Goal: Communication & Community: Answer question/provide support

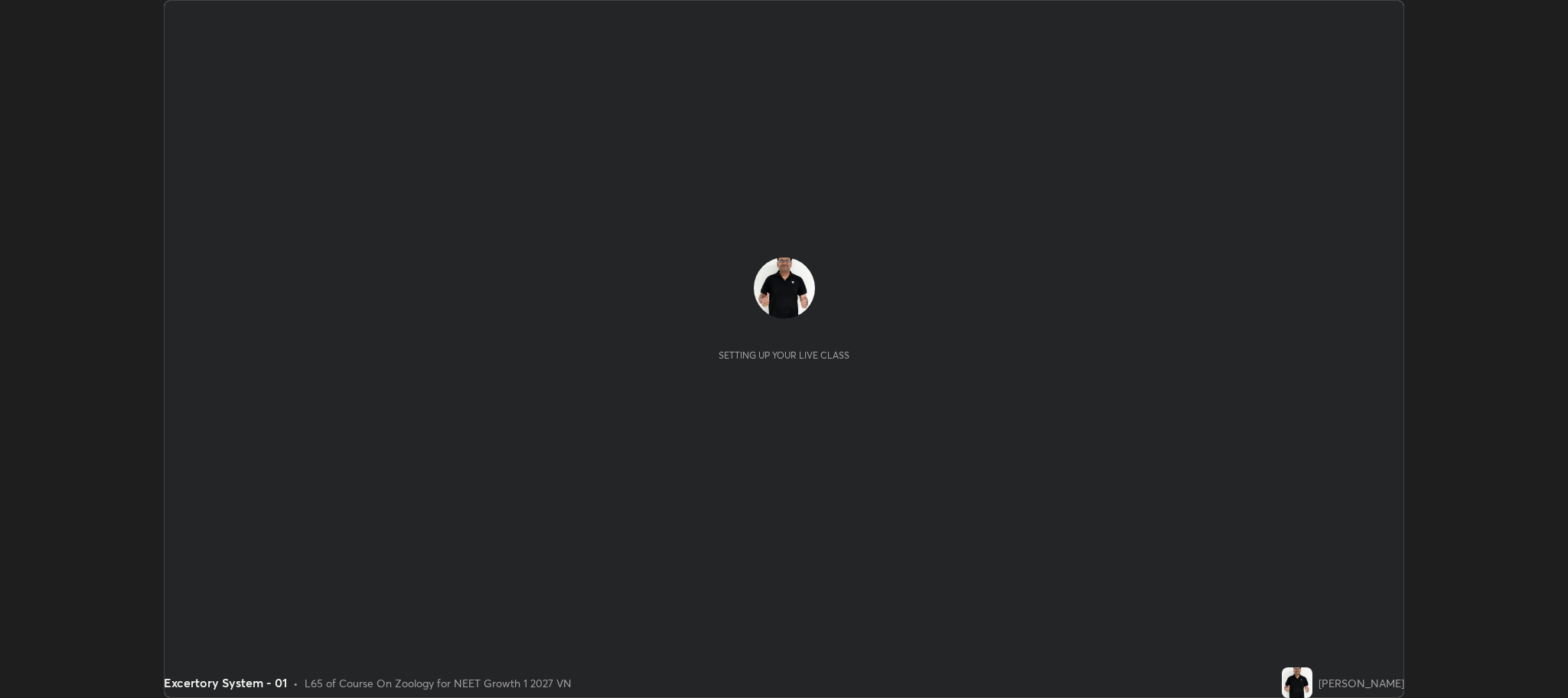
scroll to position [698, 1568]
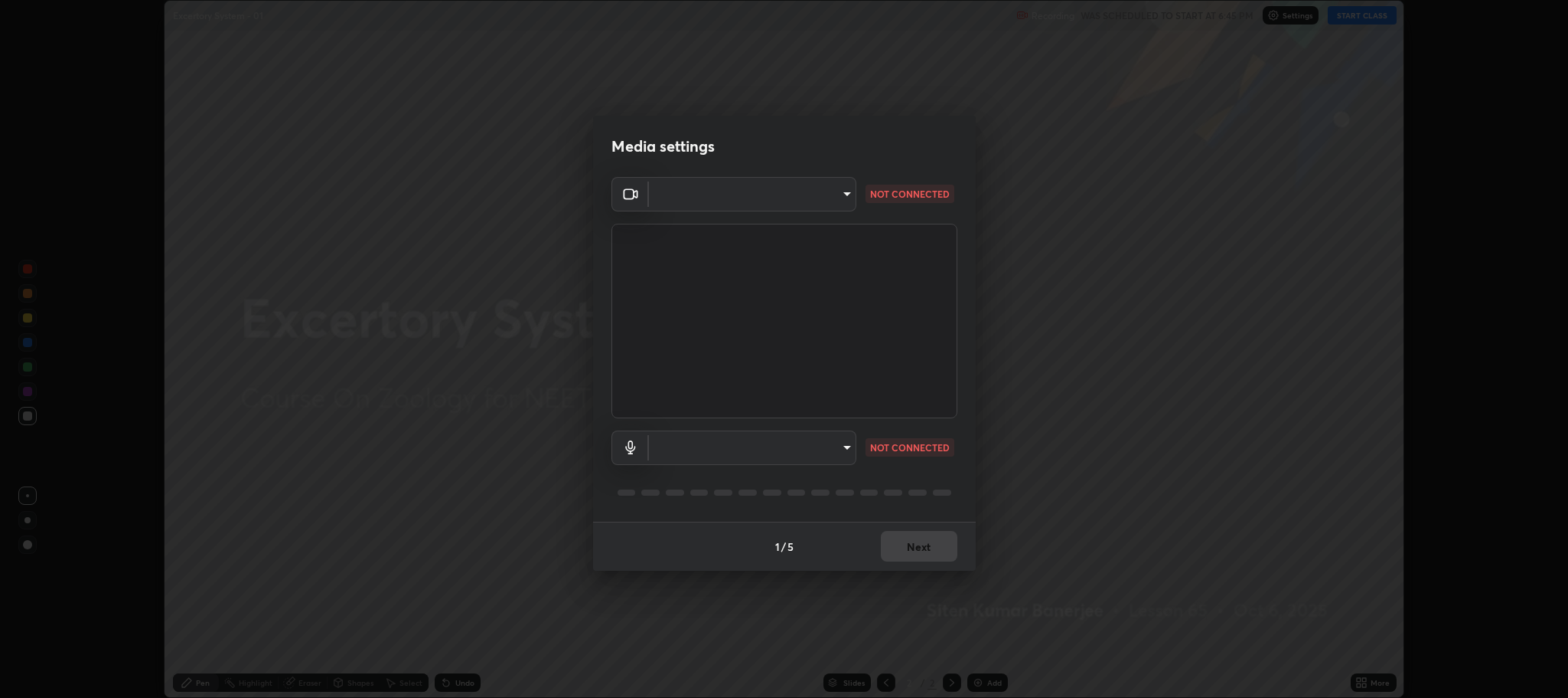
type input "7d5d3c8b8d5eda39410d366f8eb367a364bfae71f89e529543b0394fded3b098"
type input "8507aa3ee51d877dd167cb2830e1b17589139627b401cbc8752b2157a0660436"
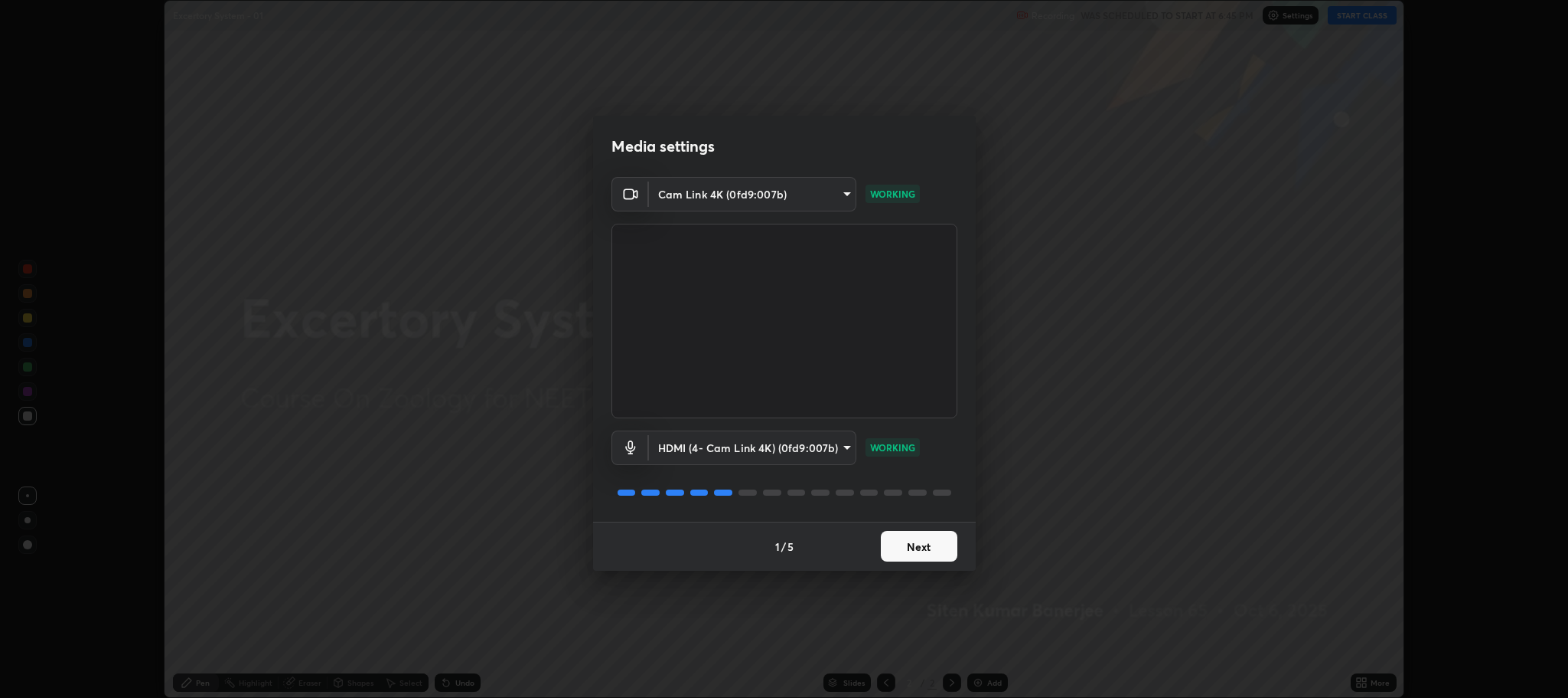
click at [922, 549] on button "Next" at bounding box center [919, 546] width 77 height 30
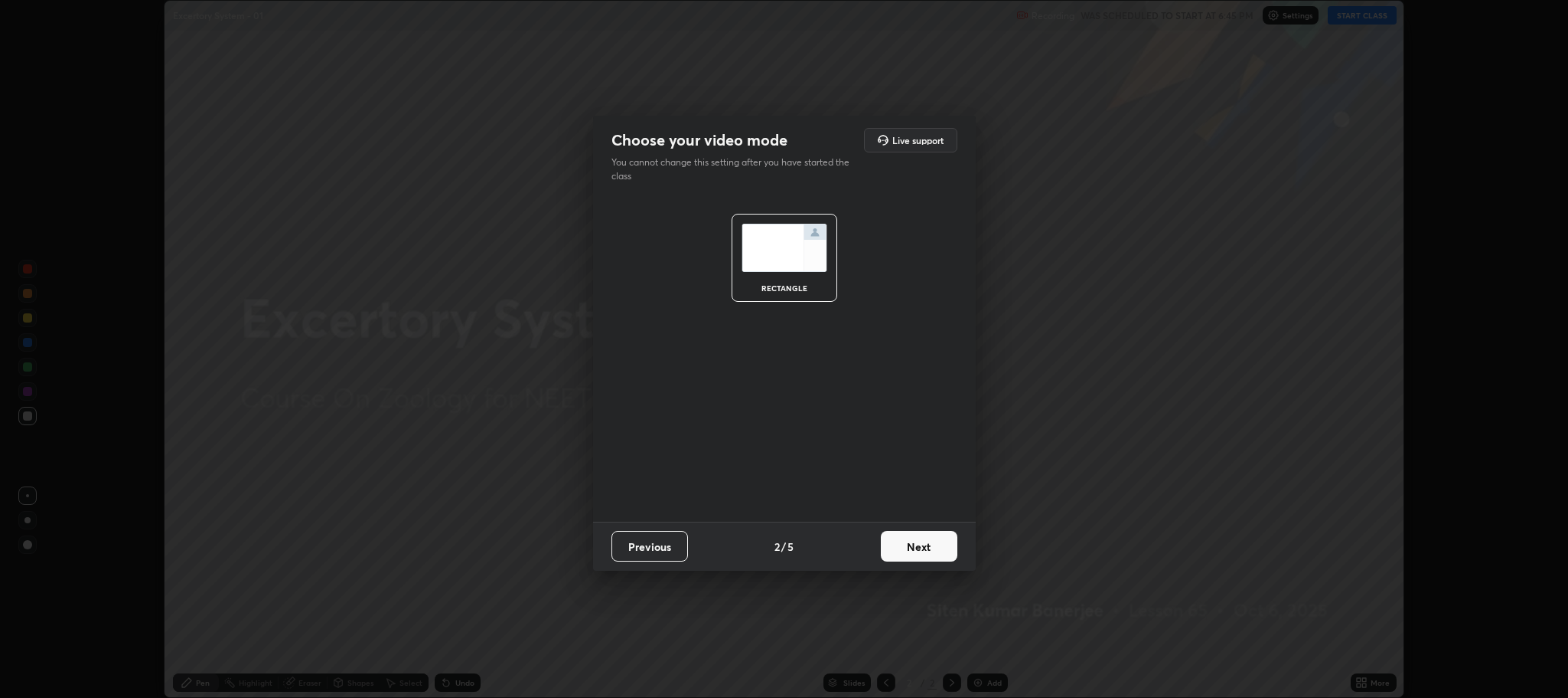
click at [917, 551] on button "Next" at bounding box center [919, 546] width 77 height 30
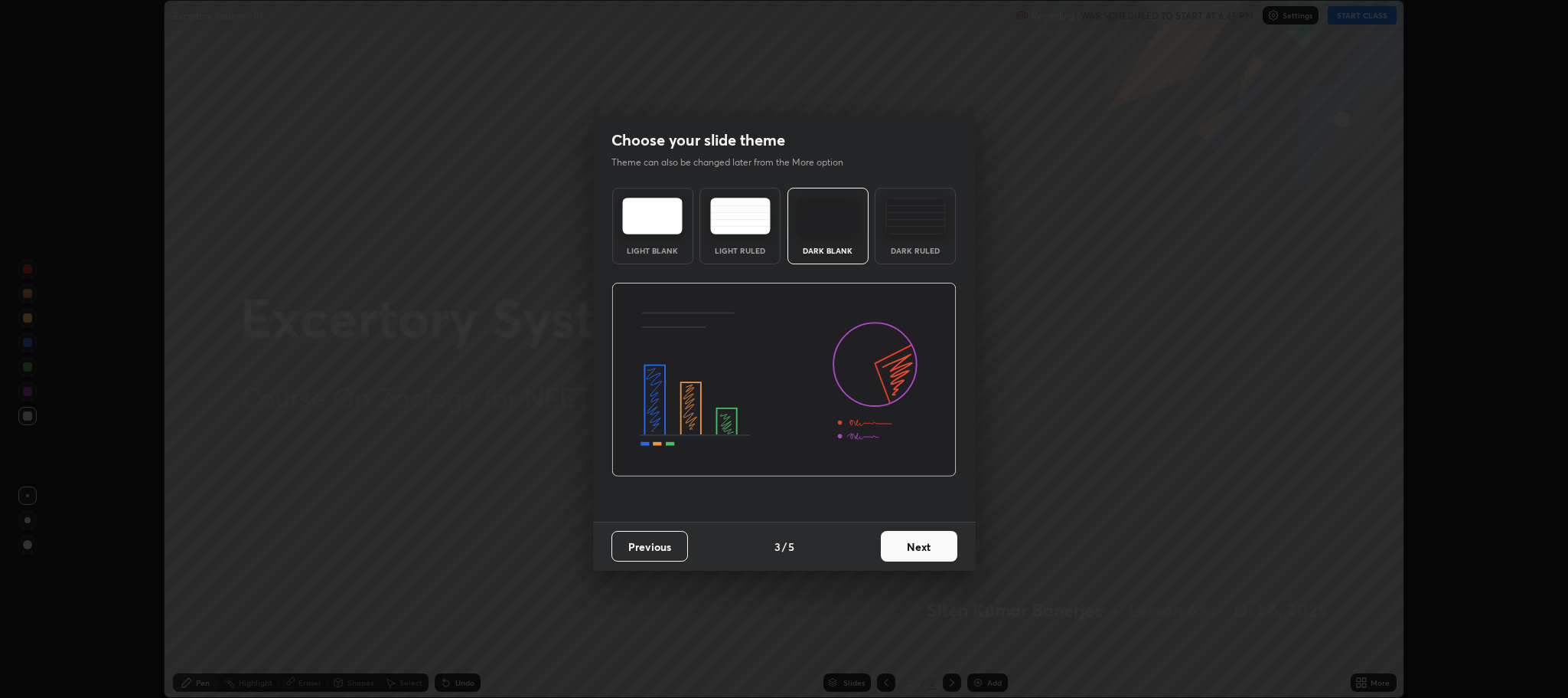
click at [917, 548] on button "Next" at bounding box center [919, 546] width 77 height 30
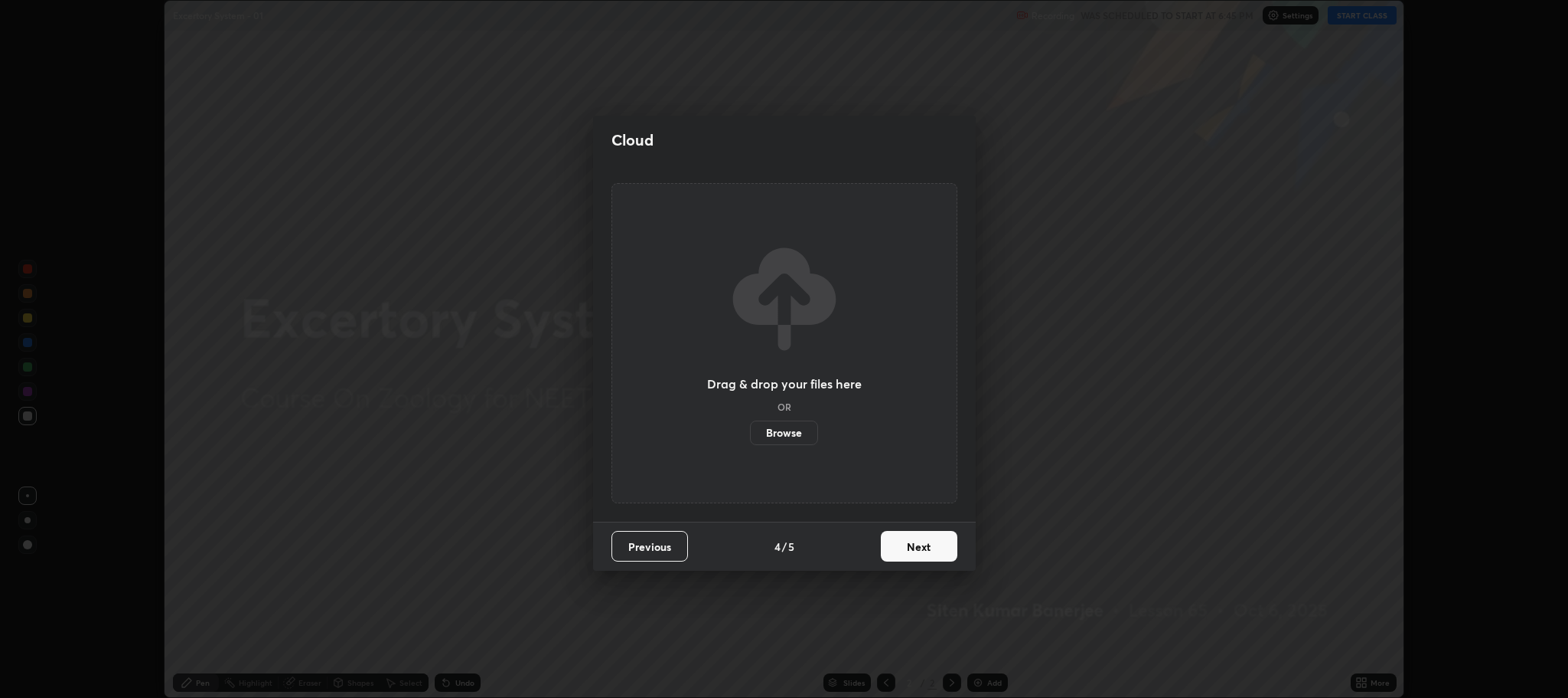
click at [920, 547] on button "Next" at bounding box center [919, 546] width 77 height 30
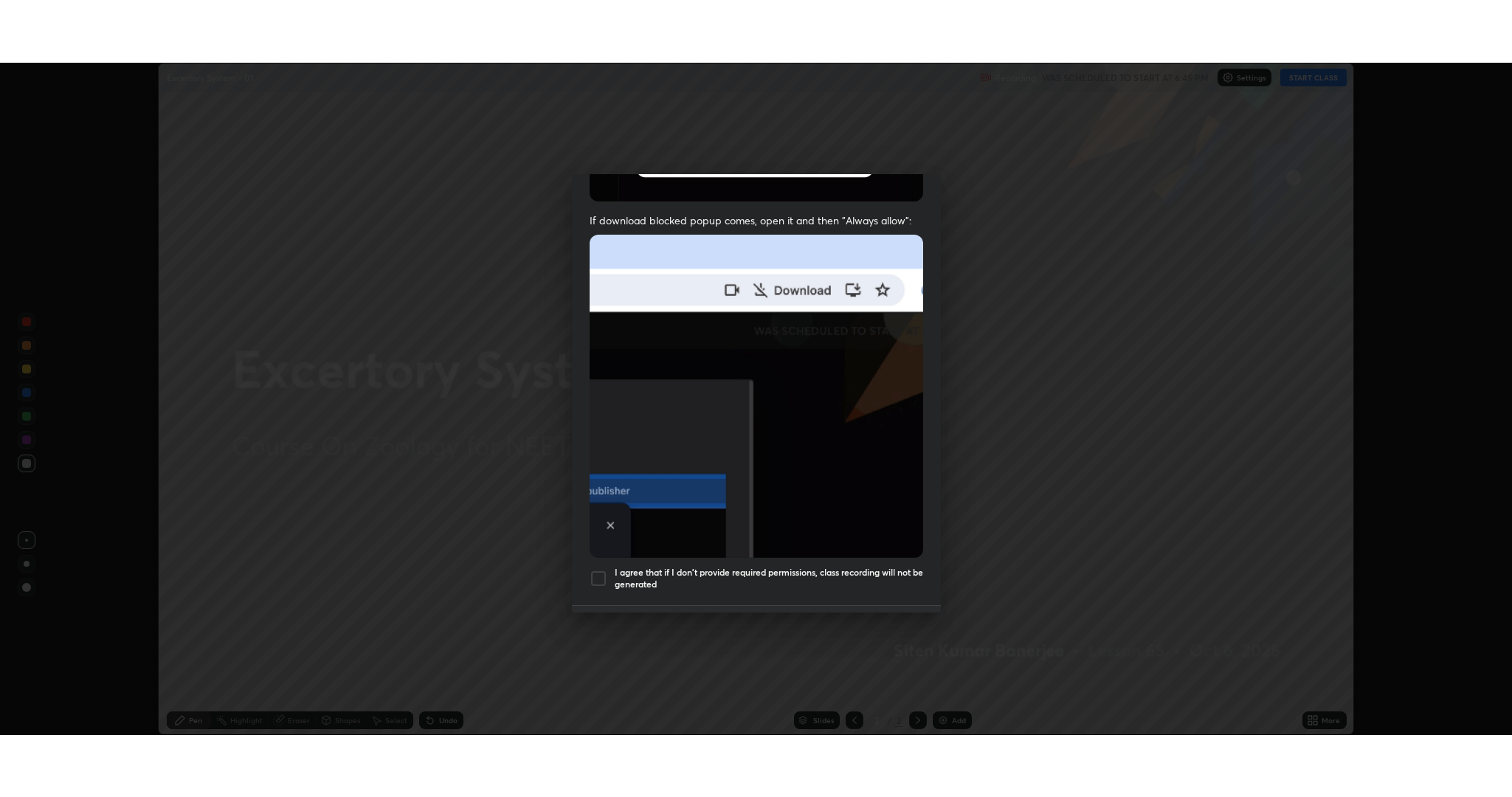
scroll to position [299, 0]
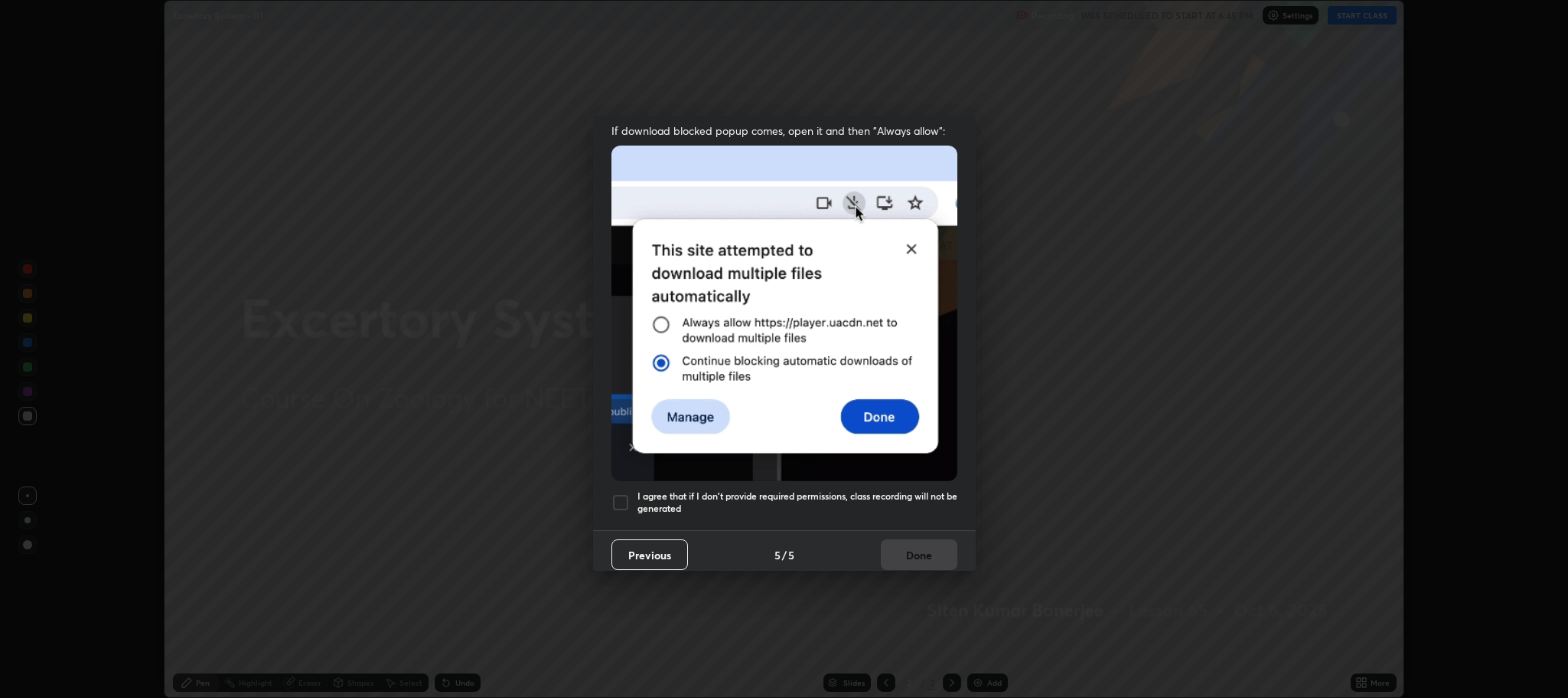
click at [620, 497] on div at bounding box center [620, 502] width 19 height 19
click at [621, 496] on div at bounding box center [620, 502] width 19 height 19
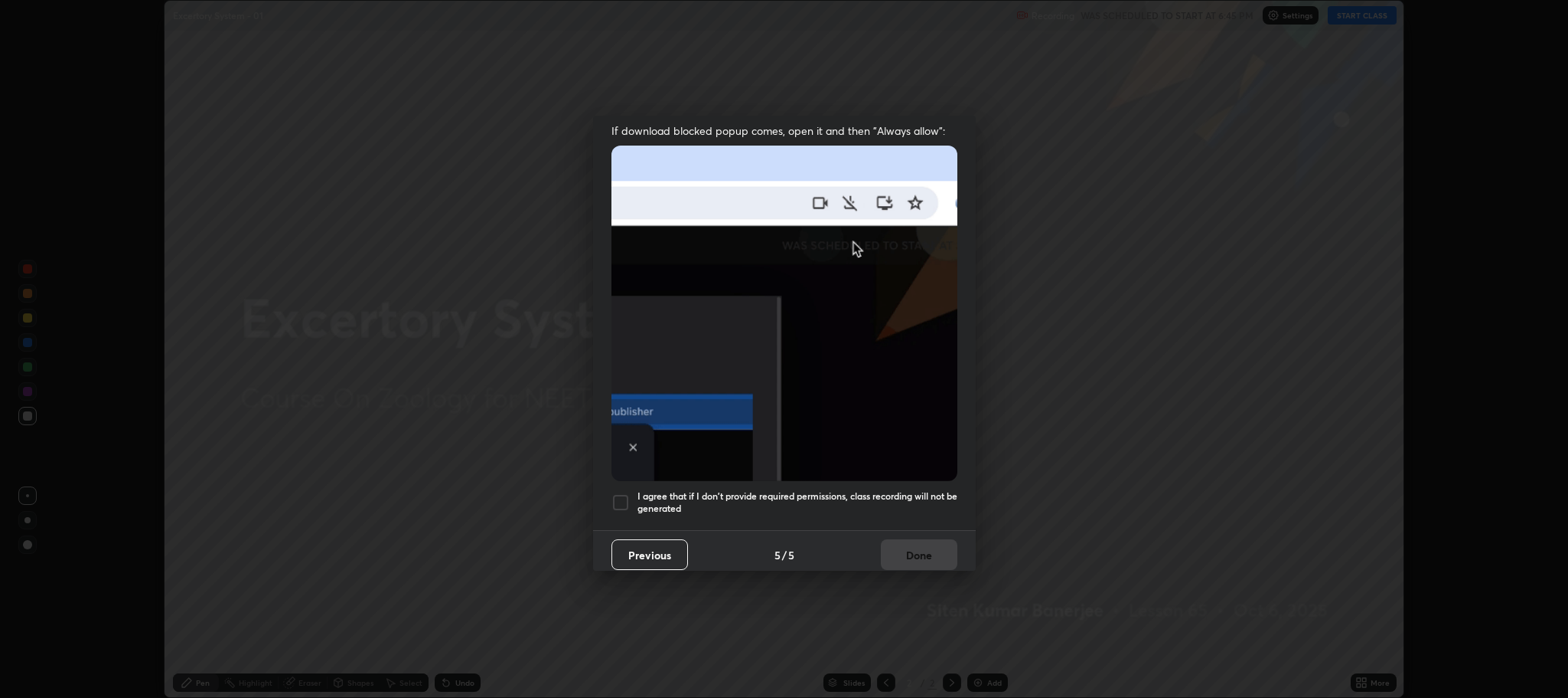
click at [617, 497] on div at bounding box center [620, 502] width 19 height 19
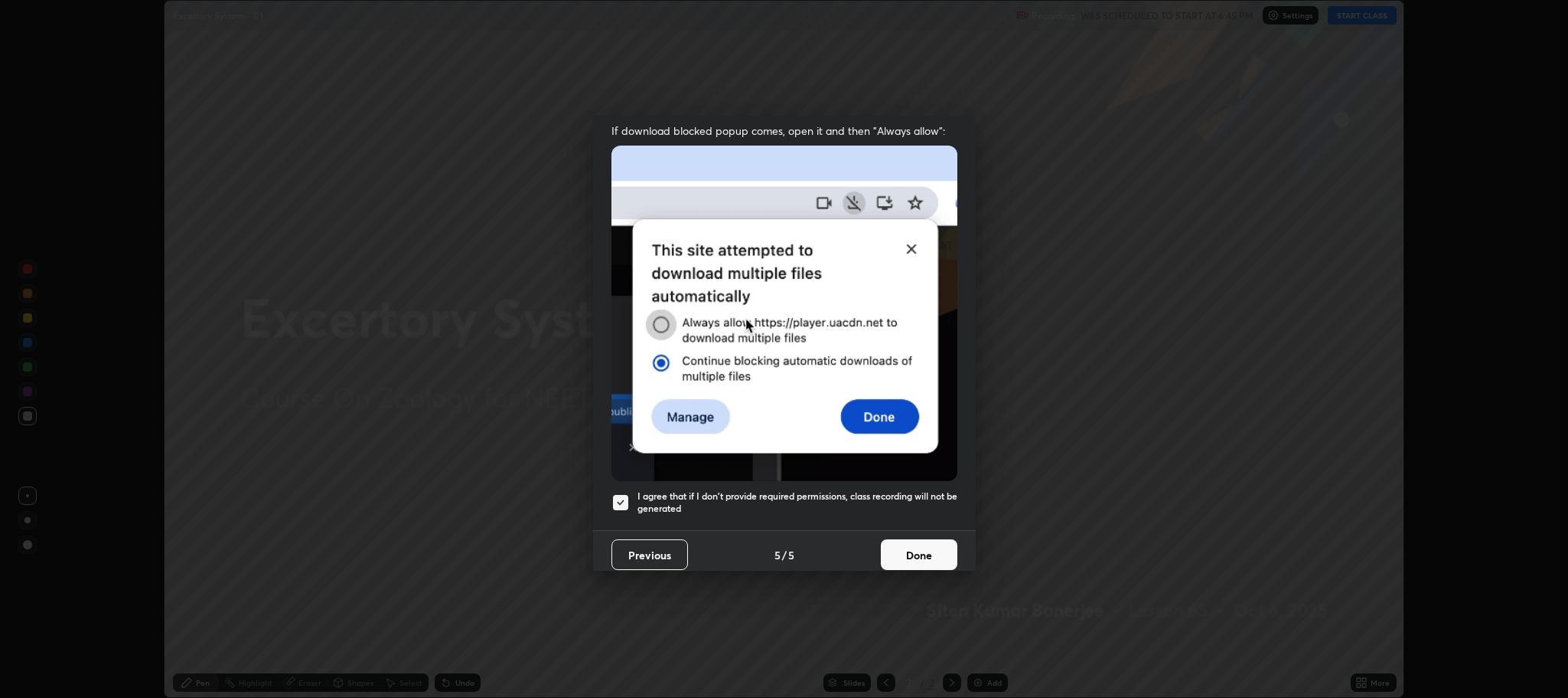
click at [903, 549] on button "Done" at bounding box center [919, 554] width 77 height 30
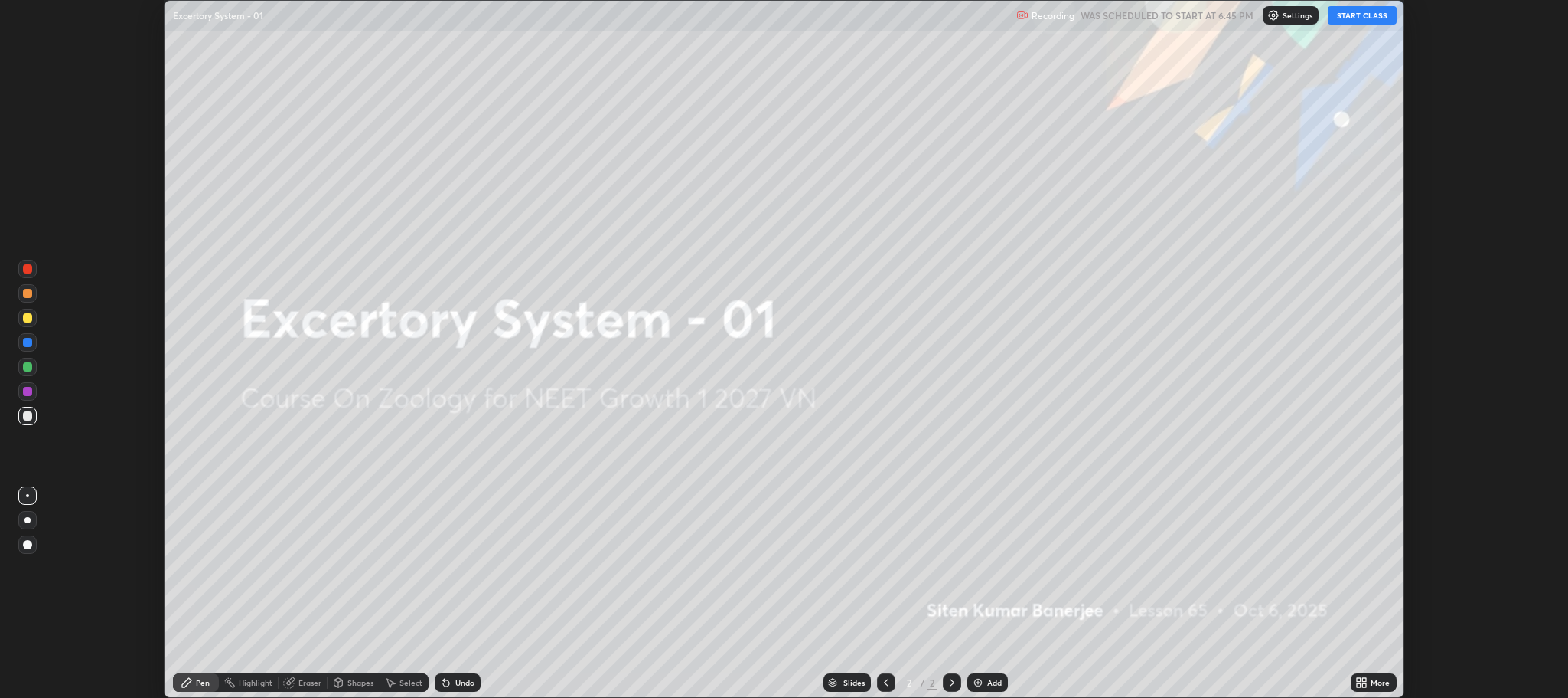
click at [1365, 16] on button "START CLASS" at bounding box center [1362, 15] width 69 height 19
click at [1360, 679] on icon at bounding box center [1359, 679] width 4 height 4
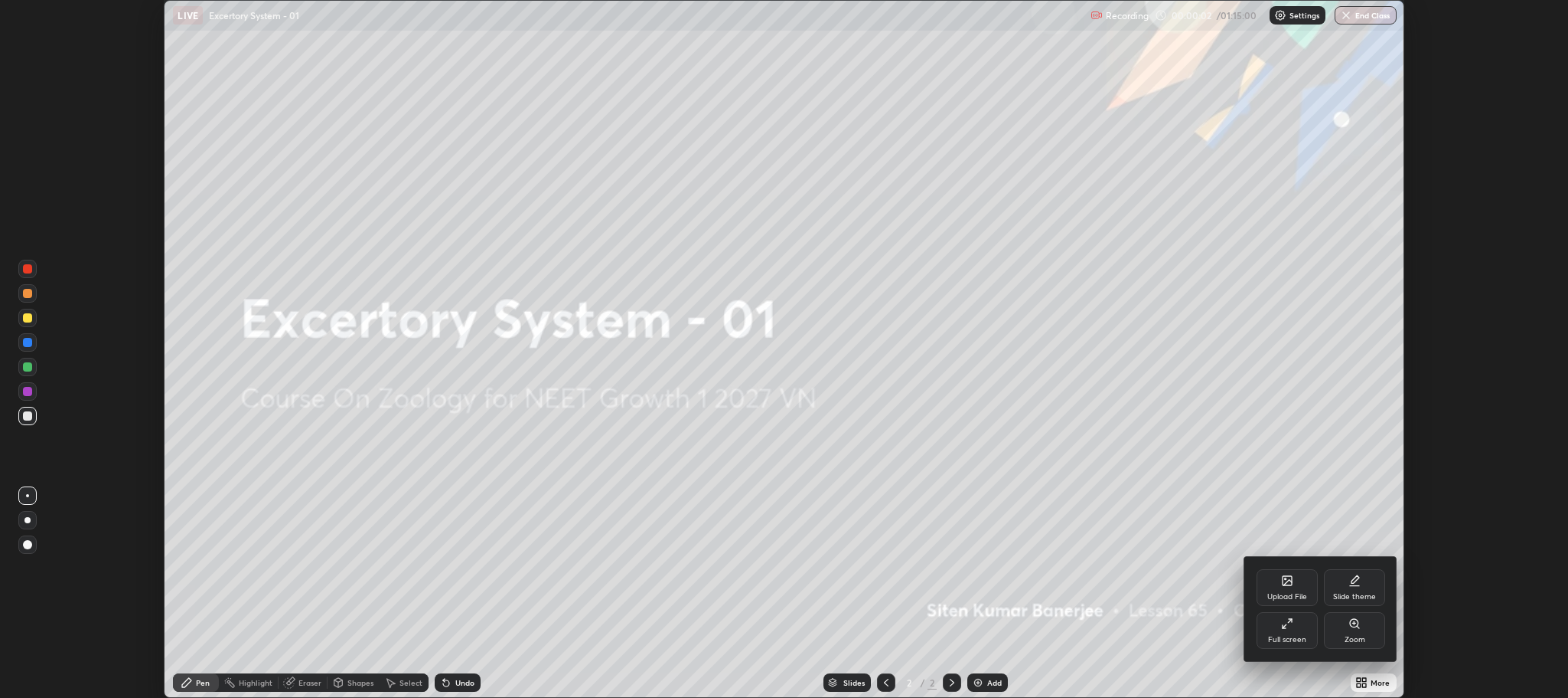
click at [1279, 628] on div "Full screen" at bounding box center [1287, 629] width 61 height 37
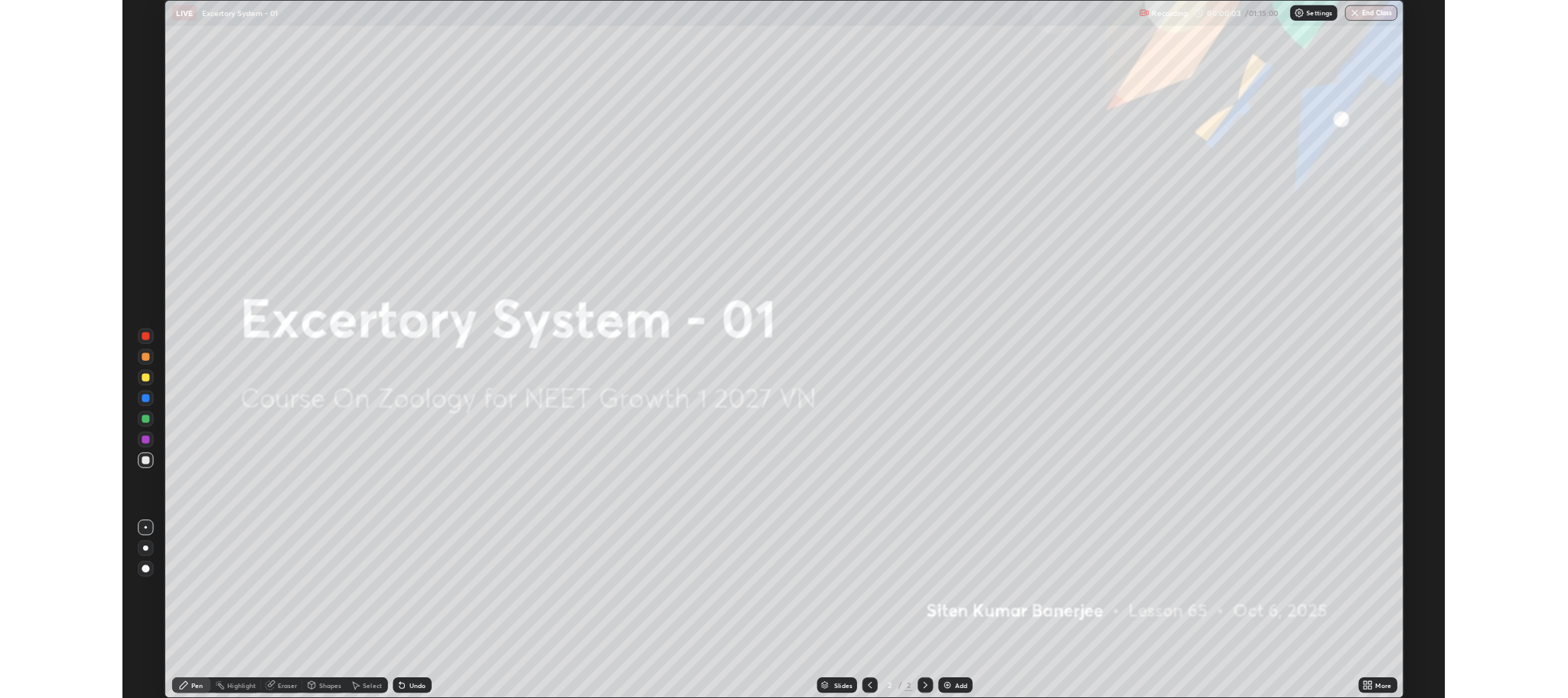
scroll to position [827, 1568]
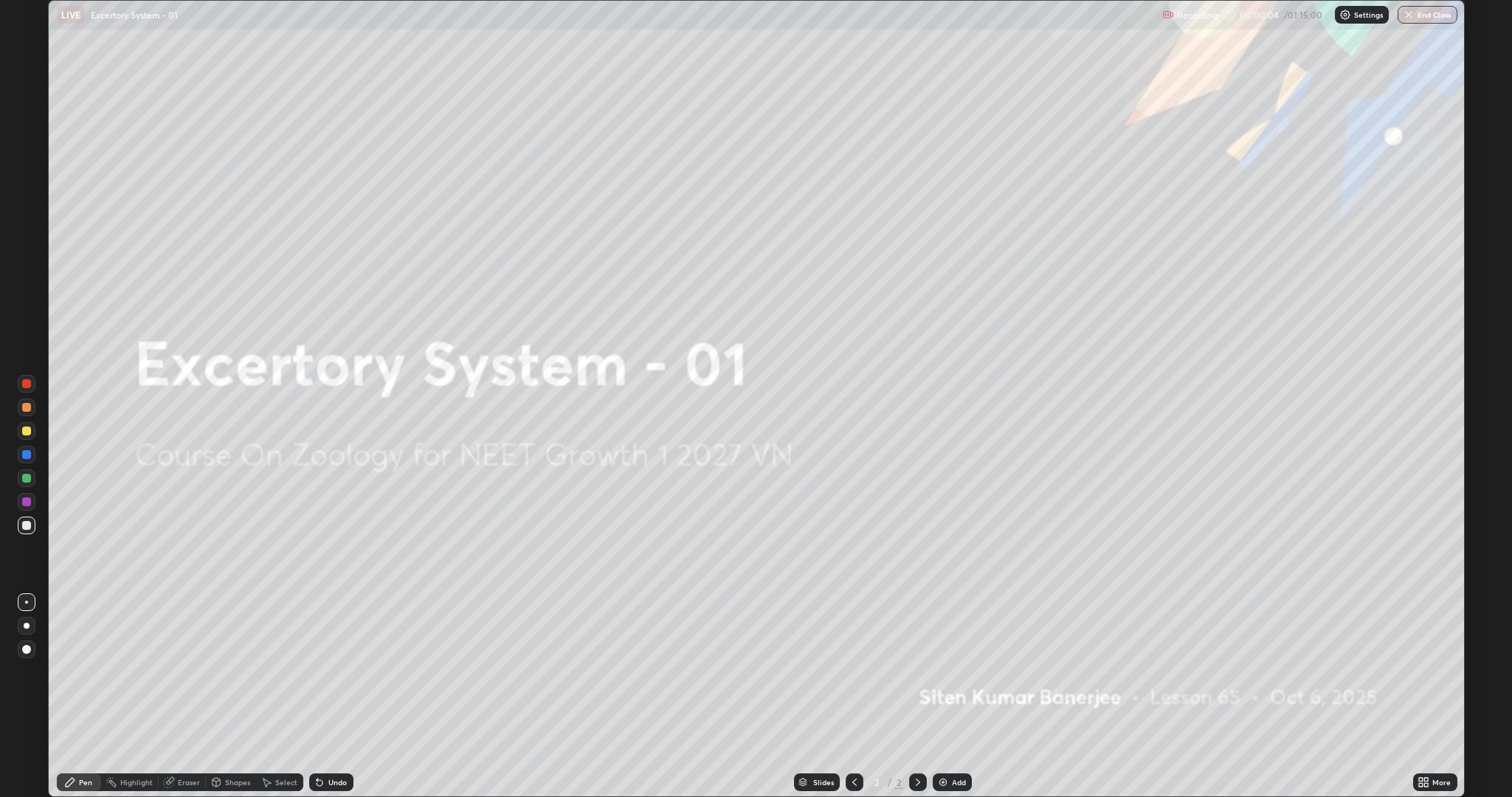
click at [955, 672] on div "Add" at bounding box center [959, 782] width 14 height 8
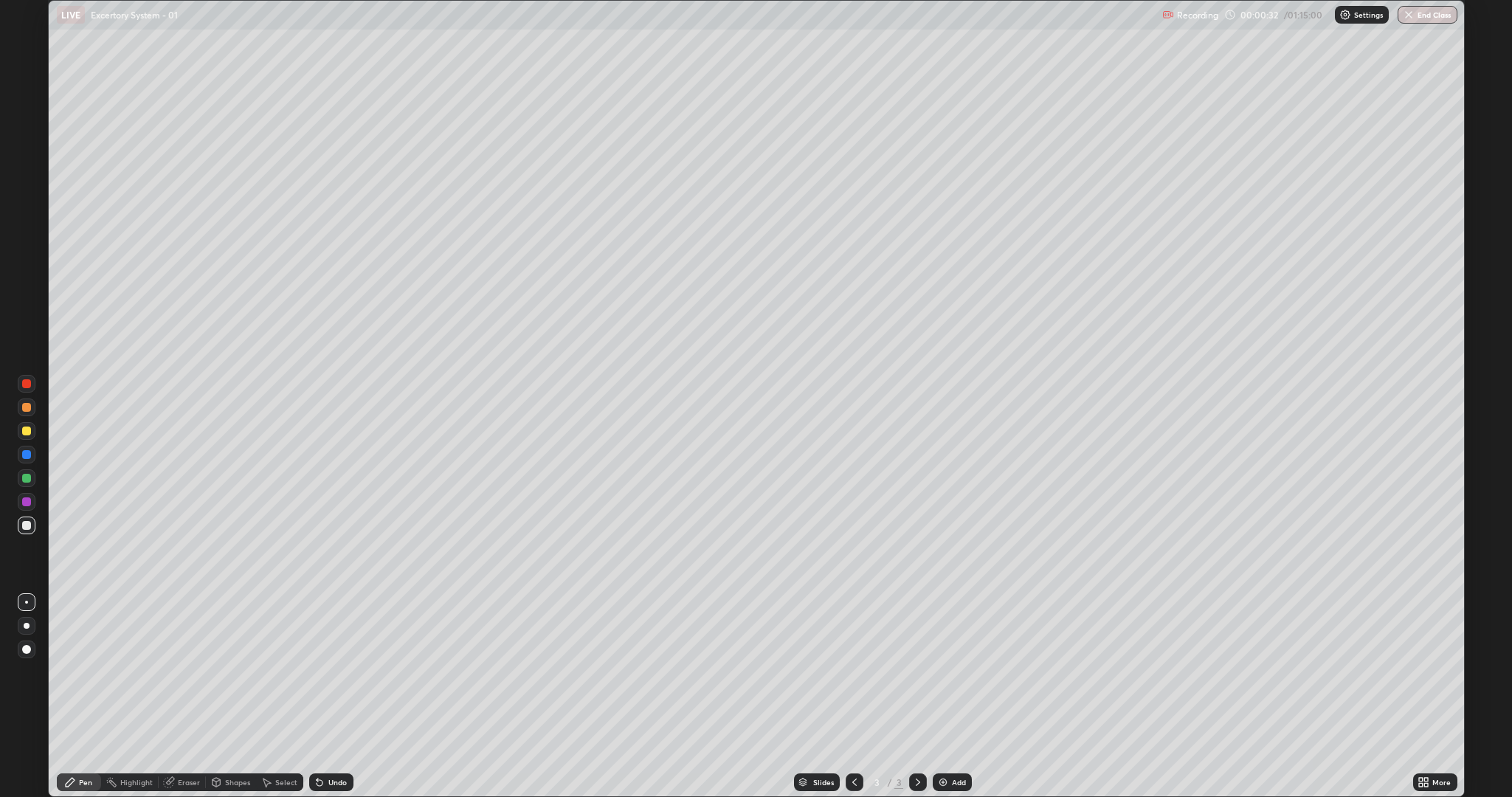
click at [34, 429] on div at bounding box center [27, 430] width 18 height 18
click at [26, 527] on div at bounding box center [27, 526] width 9 height 9
click at [28, 432] on div at bounding box center [27, 431] width 9 height 9
click at [23, 453] on div at bounding box center [27, 454] width 9 height 9
click at [25, 520] on div at bounding box center [27, 525] width 18 height 18
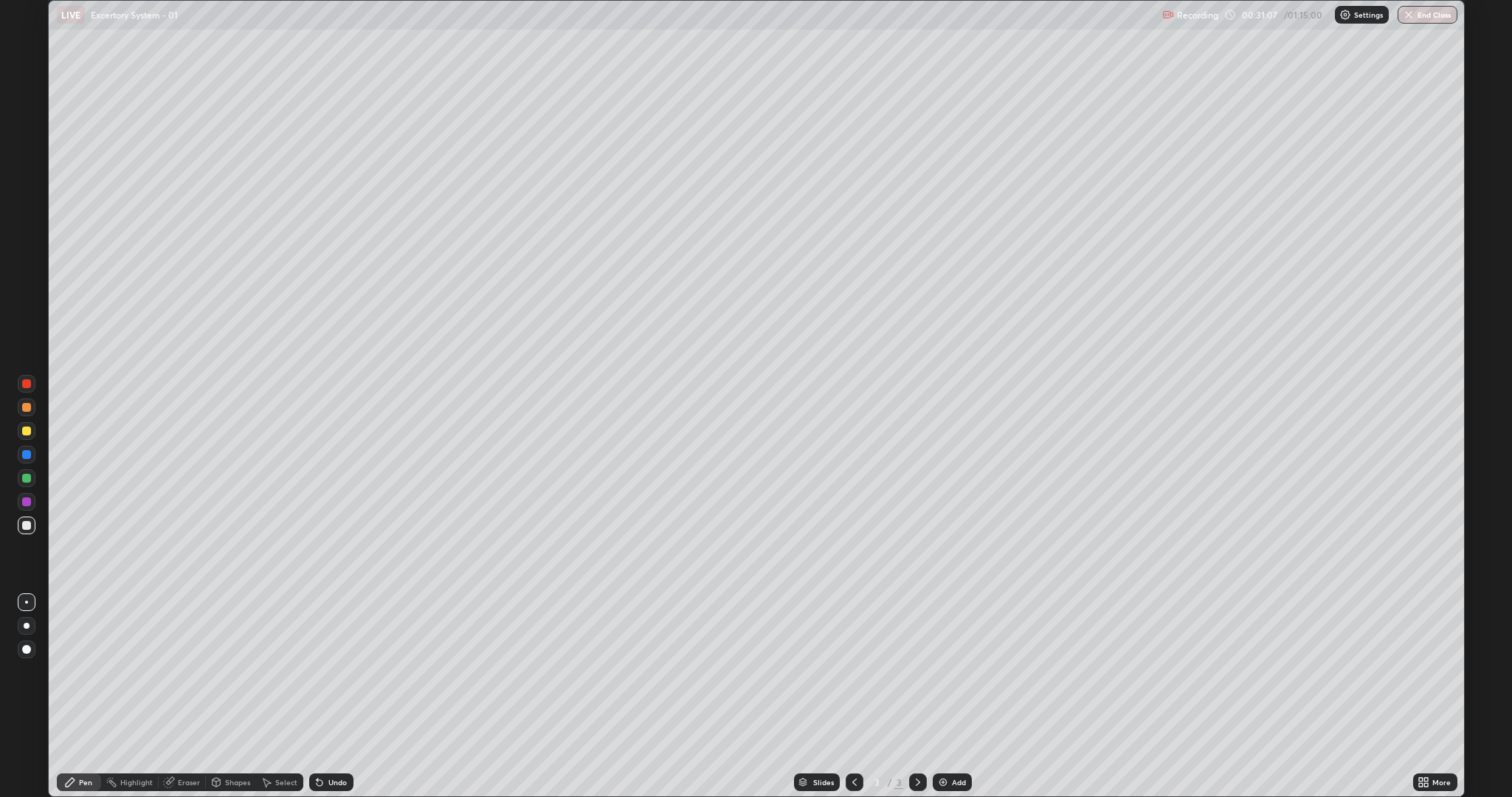
click at [26, 478] on div at bounding box center [27, 478] width 9 height 9
click at [26, 409] on div at bounding box center [27, 407] width 9 height 9
click at [26, 526] on div at bounding box center [27, 526] width 9 height 9
click at [960, 672] on div "Add" at bounding box center [959, 782] width 14 height 8
click at [1423, 672] on icon at bounding box center [1421, 780] width 3 height 3
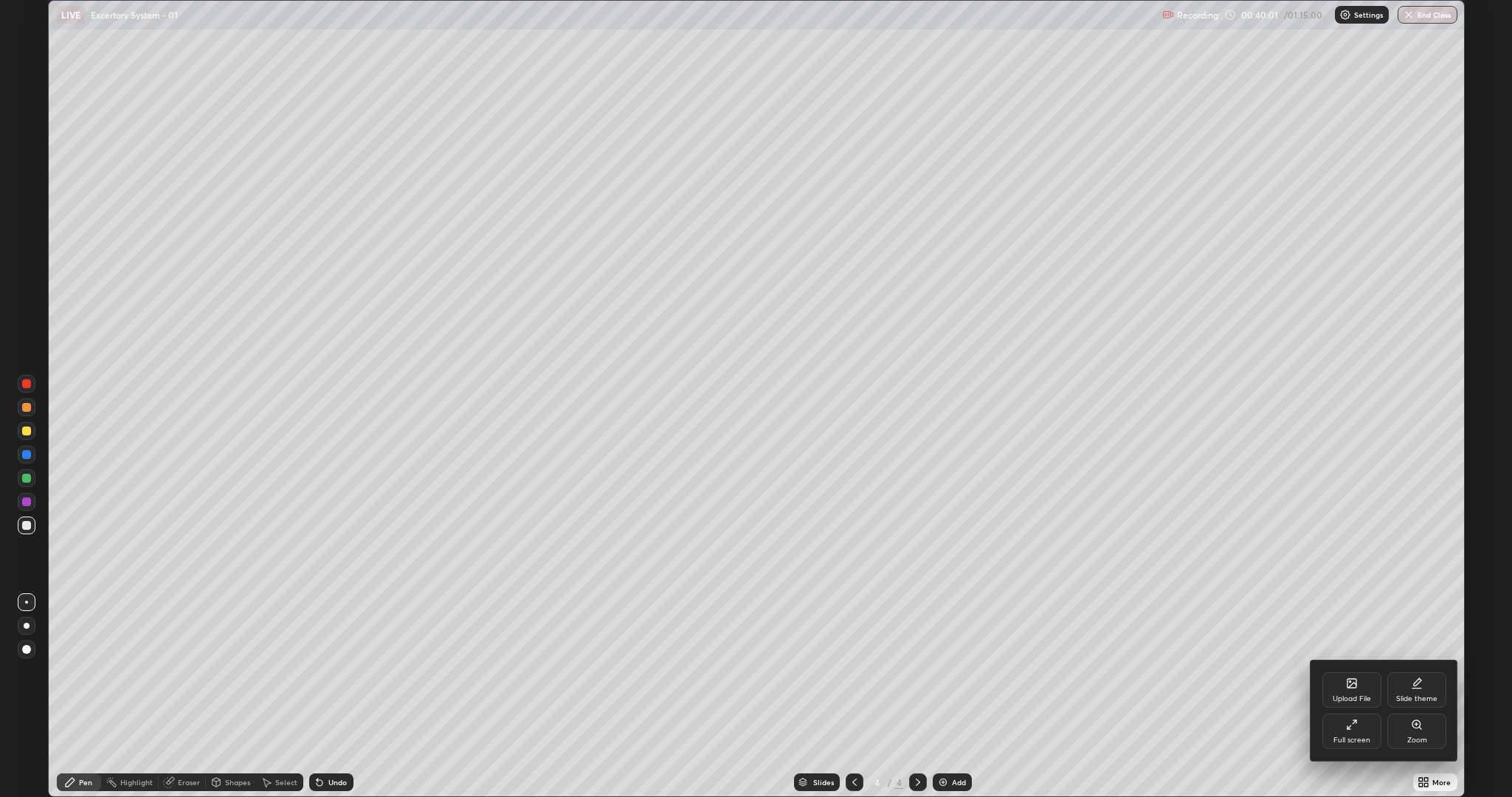
click at [1345, 672] on div "Full screen" at bounding box center [1352, 731] width 59 height 35
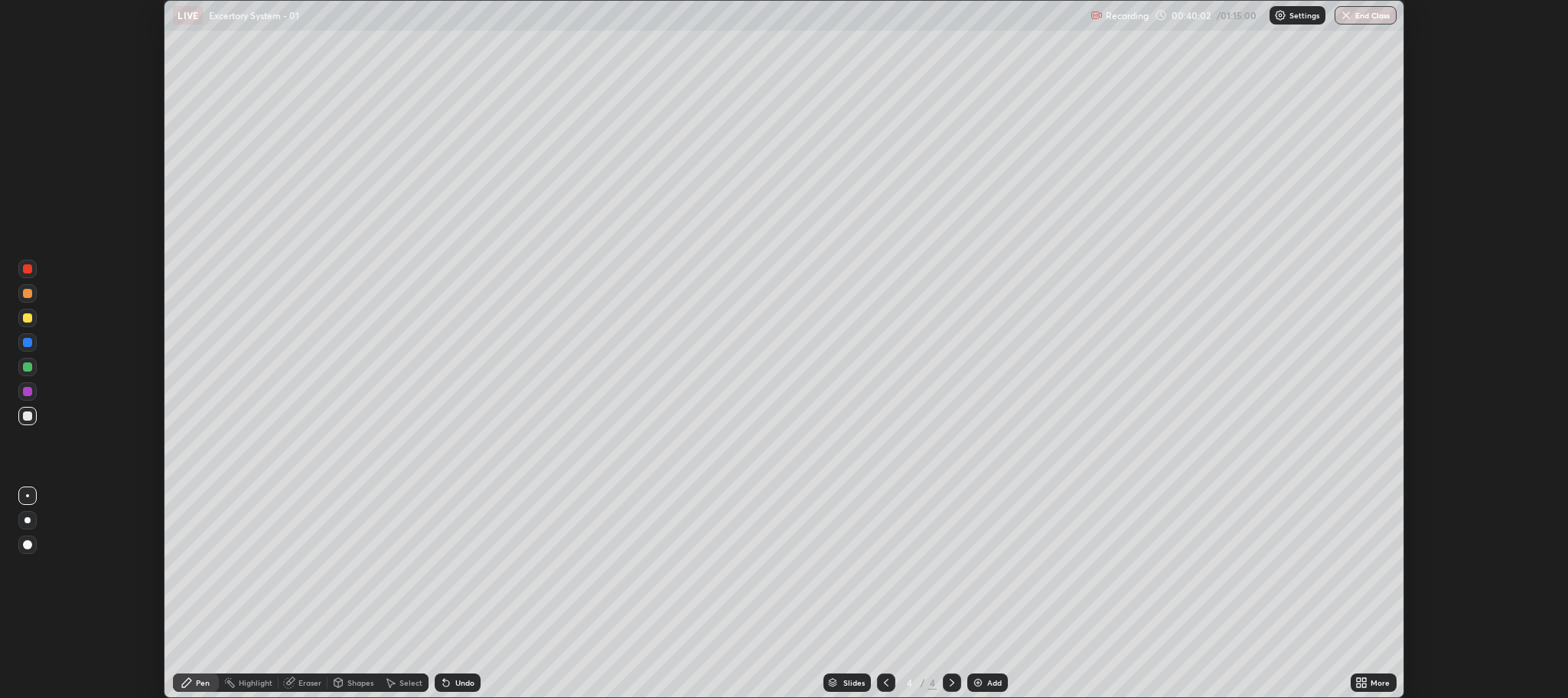
scroll to position [75890, 74974]
click at [984, 683] on div "Add" at bounding box center [988, 682] width 41 height 19
click at [24, 365] on div at bounding box center [28, 366] width 9 height 9
click at [24, 417] on div at bounding box center [28, 415] width 9 height 9
click at [24, 321] on div at bounding box center [28, 317] width 9 height 9
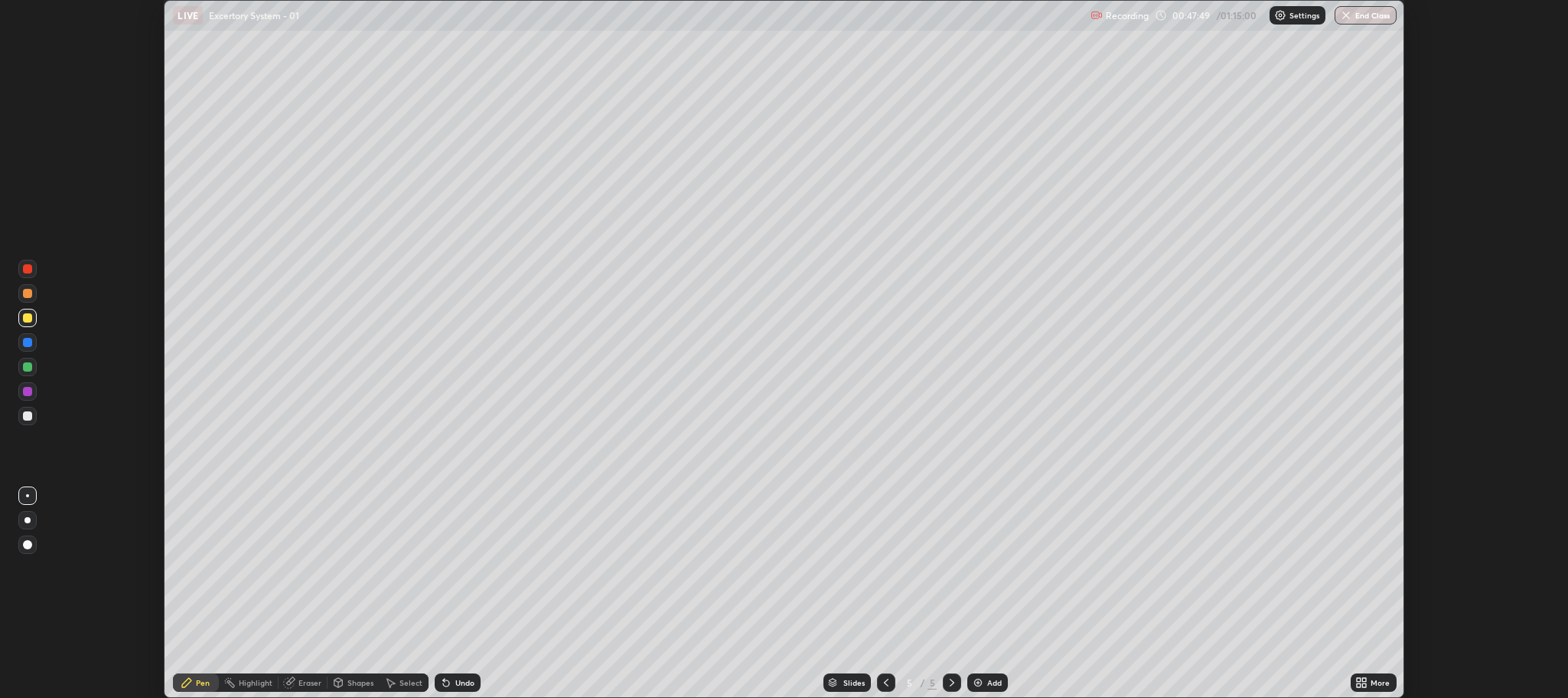
click at [30, 293] on div at bounding box center [28, 293] width 9 height 9
click at [27, 319] on div at bounding box center [28, 317] width 9 height 9
click at [307, 681] on div "Eraser" at bounding box center [310, 682] width 23 height 8
click at [203, 680] on div "Pen" at bounding box center [202, 682] width 13 height 8
click at [33, 318] on div at bounding box center [28, 317] width 19 height 19
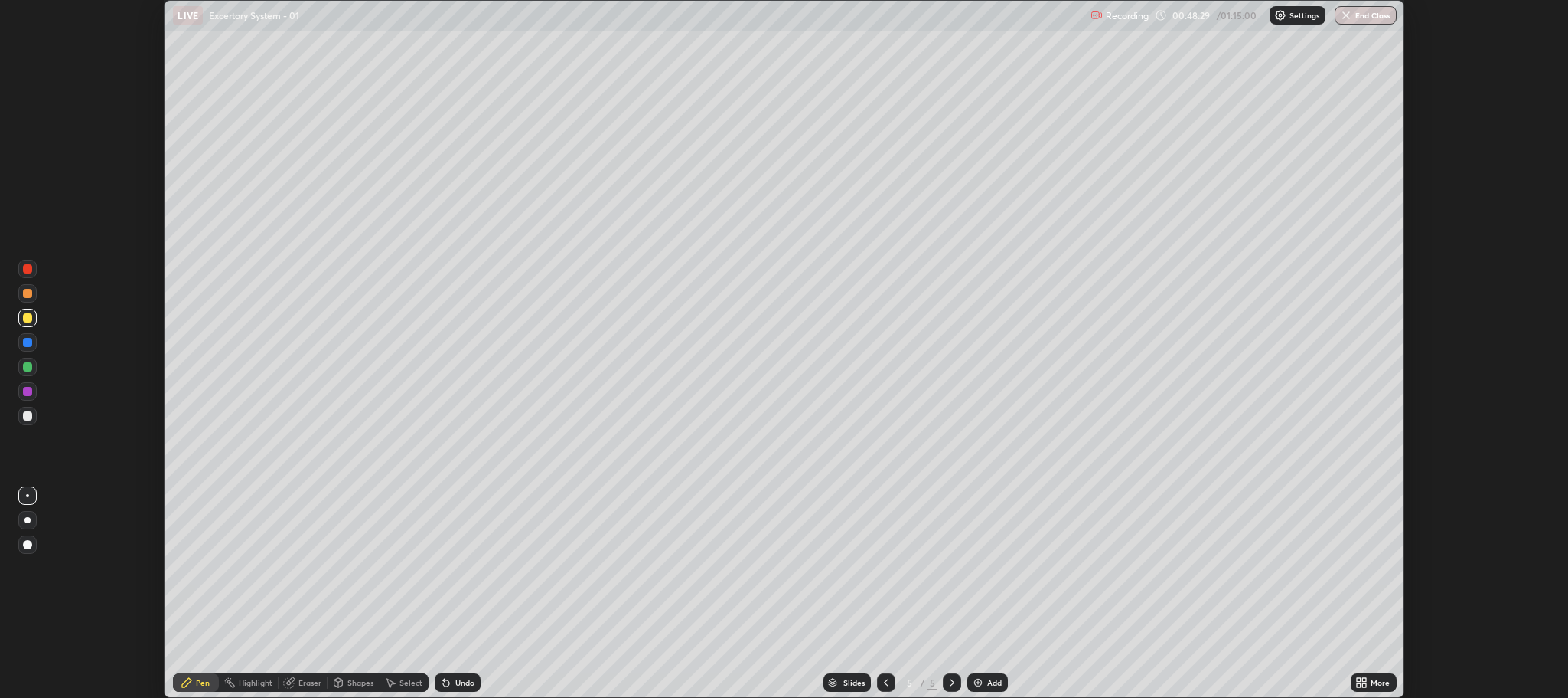
click at [312, 684] on div "Eraser" at bounding box center [310, 682] width 23 height 8
click at [199, 683] on div "Pen" at bounding box center [202, 682] width 13 height 8
click at [36, 318] on div at bounding box center [28, 317] width 19 height 19
click at [313, 686] on div "Eraser" at bounding box center [310, 682] width 23 height 8
click at [204, 679] on div "Pen" at bounding box center [202, 682] width 13 height 8
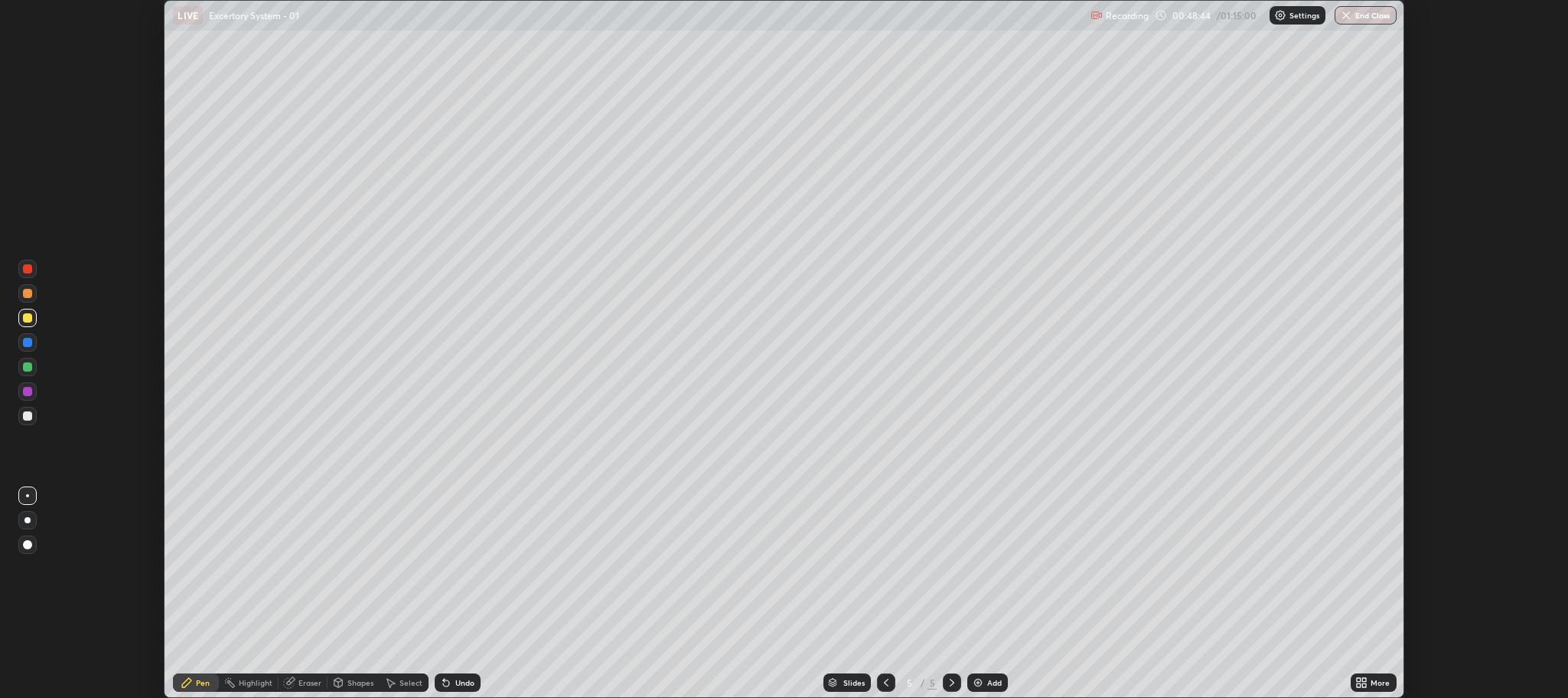
click at [30, 390] on div at bounding box center [28, 391] width 9 height 9
click at [28, 349] on div at bounding box center [28, 342] width 19 height 19
click at [24, 415] on div at bounding box center [28, 415] width 9 height 9
click at [25, 389] on div at bounding box center [28, 391] width 9 height 9
click at [29, 418] on div at bounding box center [28, 415] width 9 height 9
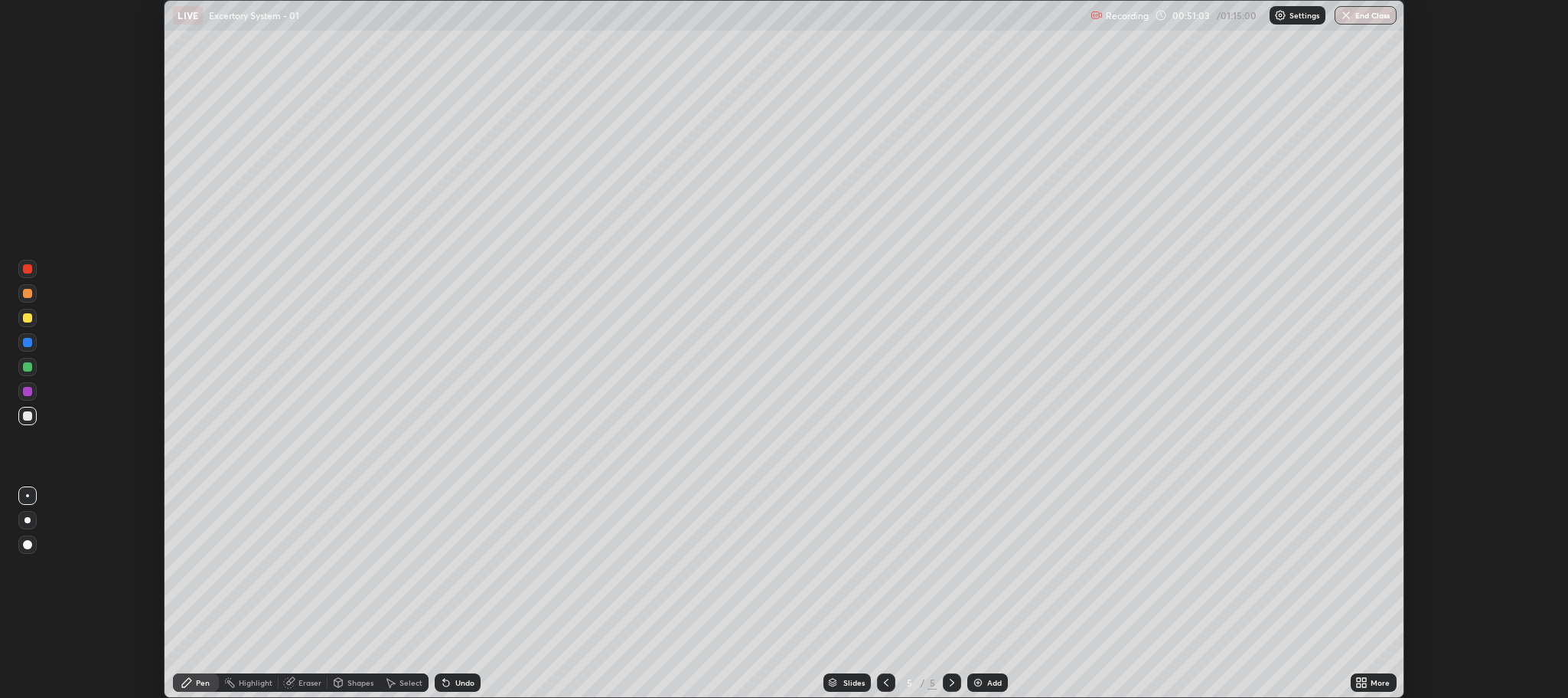
click at [319, 678] on div "Eraser" at bounding box center [310, 682] width 23 height 8
click at [206, 688] on div "Pen" at bounding box center [196, 682] width 46 height 19
click at [35, 415] on div at bounding box center [28, 415] width 19 height 19
click at [997, 678] on div "Add" at bounding box center [994, 682] width 14 height 8
click at [885, 683] on icon at bounding box center [886, 683] width 12 height 12
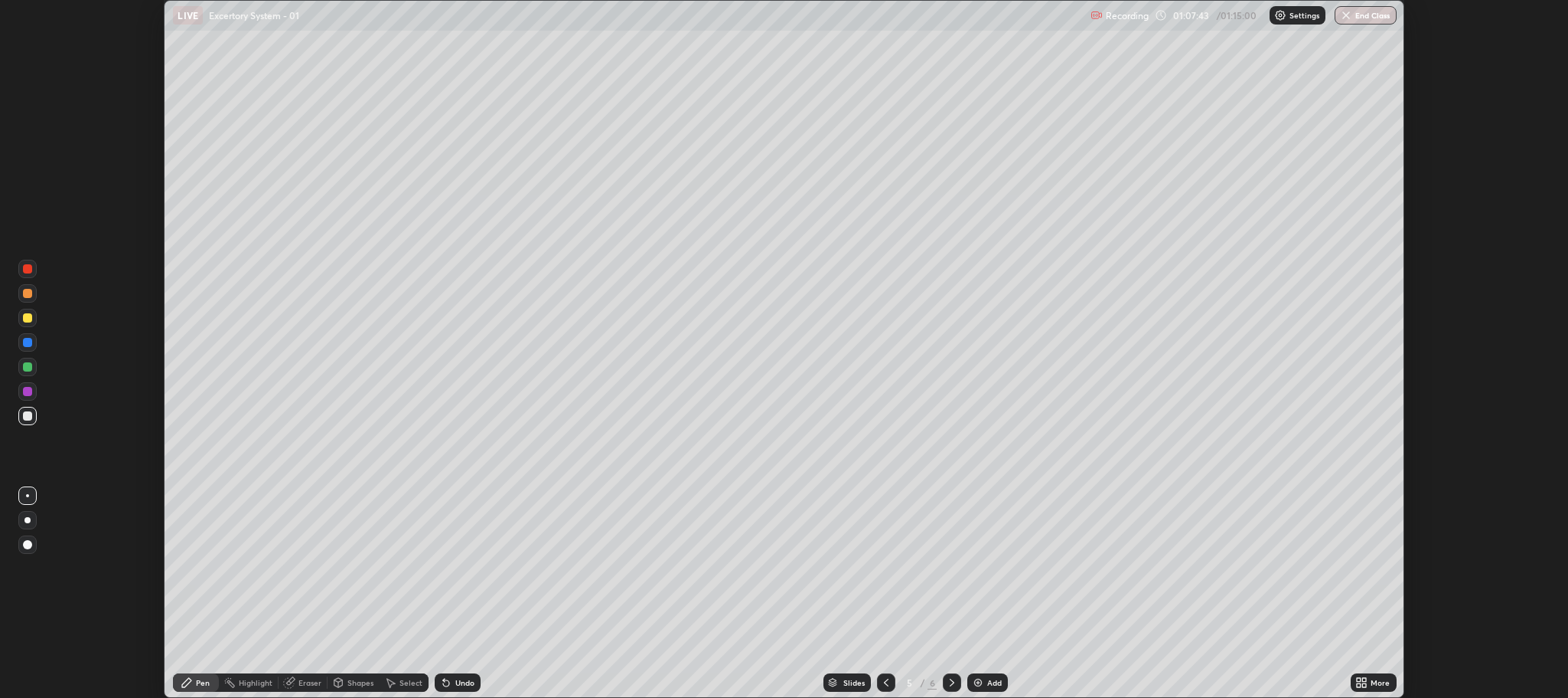
click at [1365, 7] on button "End Class" at bounding box center [1366, 15] width 62 height 19
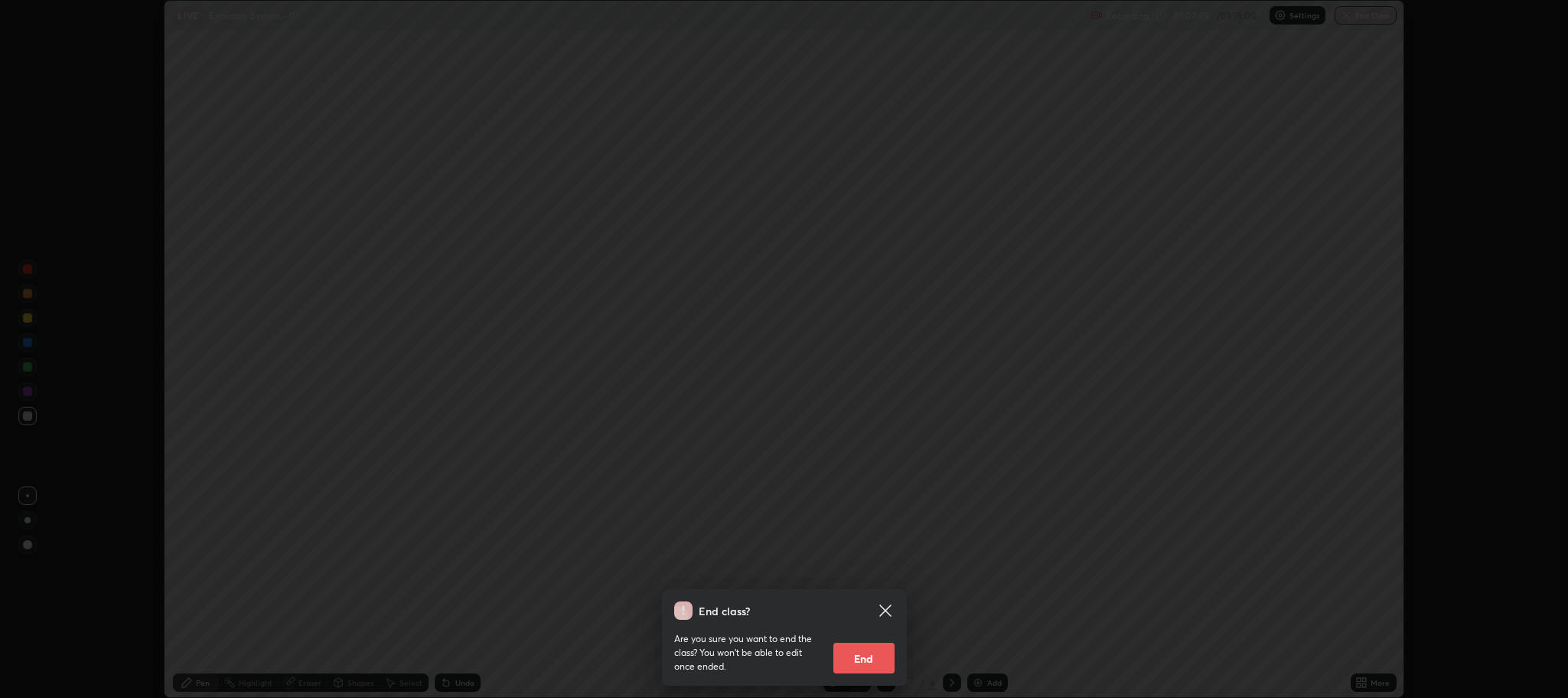
click at [872, 658] on button "End" at bounding box center [864, 658] width 61 height 30
